Goal: Book appointment/travel/reservation

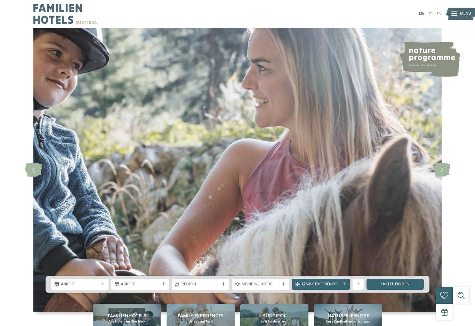
click at [96, 288] on span "Anreise" at bounding box center [80, 285] width 38 height 6
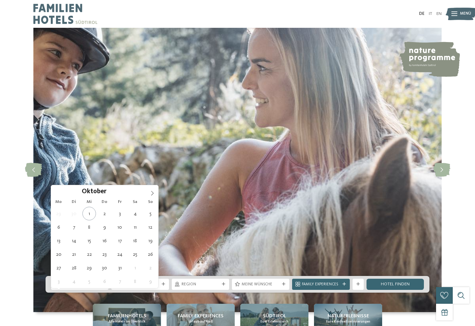
click at [152, 192] on icon at bounding box center [152, 193] width 2 height 5
click at [152, 191] on icon at bounding box center [152, 193] width 5 height 5
click at [154, 191] on span at bounding box center [152, 191] width 12 height 12
type input "****"
click at [153, 194] on icon at bounding box center [152, 193] width 5 height 5
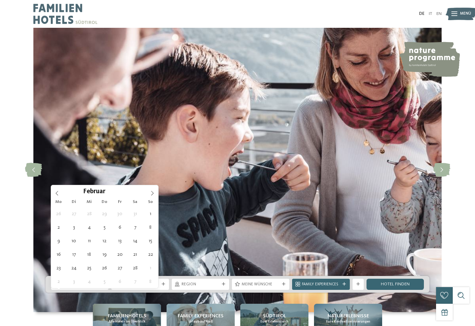
click at [152, 192] on icon at bounding box center [152, 193] width 5 height 5
click at [152, 193] on icon at bounding box center [152, 193] width 5 height 5
click at [153, 191] on icon at bounding box center [152, 193] width 5 height 5
click at [153, 190] on span at bounding box center [152, 191] width 12 height 12
click at [154, 190] on span at bounding box center [152, 191] width 12 height 12
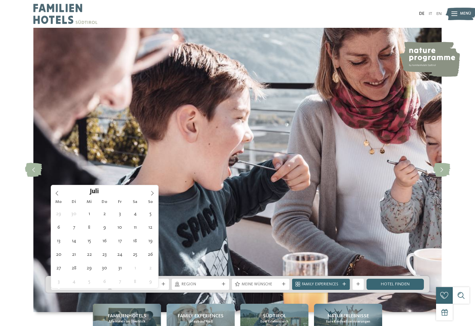
click at [155, 191] on span at bounding box center [152, 191] width 12 height 12
type div "[DATE]"
type input "****"
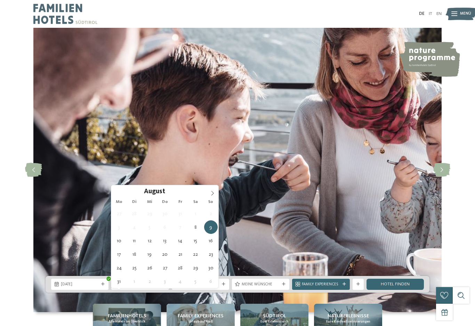
type div "[DATE]"
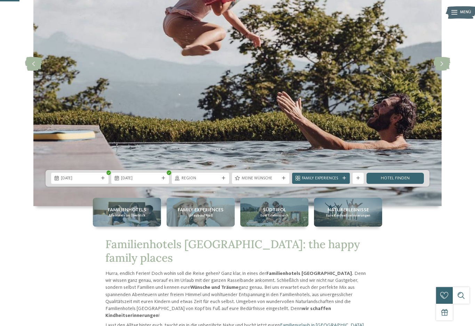
scroll to position [112, 0]
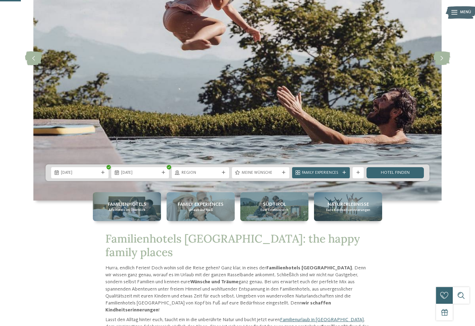
click at [263, 176] on span "Meine Wünsche" at bounding box center [261, 173] width 38 height 6
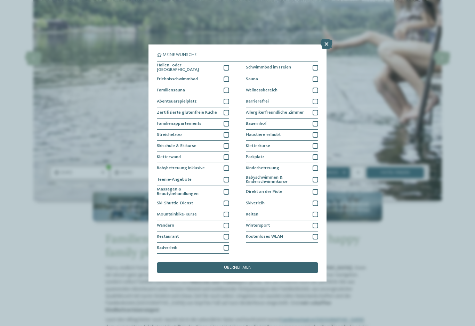
click at [273, 262] on div "übernehmen" at bounding box center [237, 267] width 161 height 11
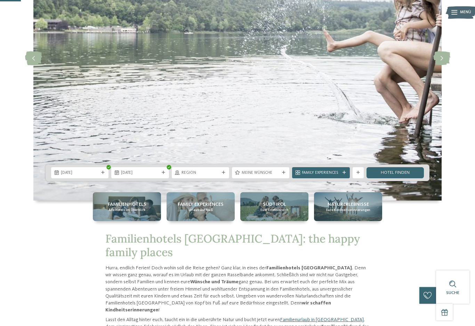
click at [400, 178] on link "Hotel finden" at bounding box center [395, 172] width 57 height 11
